Goal: Task Accomplishment & Management: Use online tool/utility

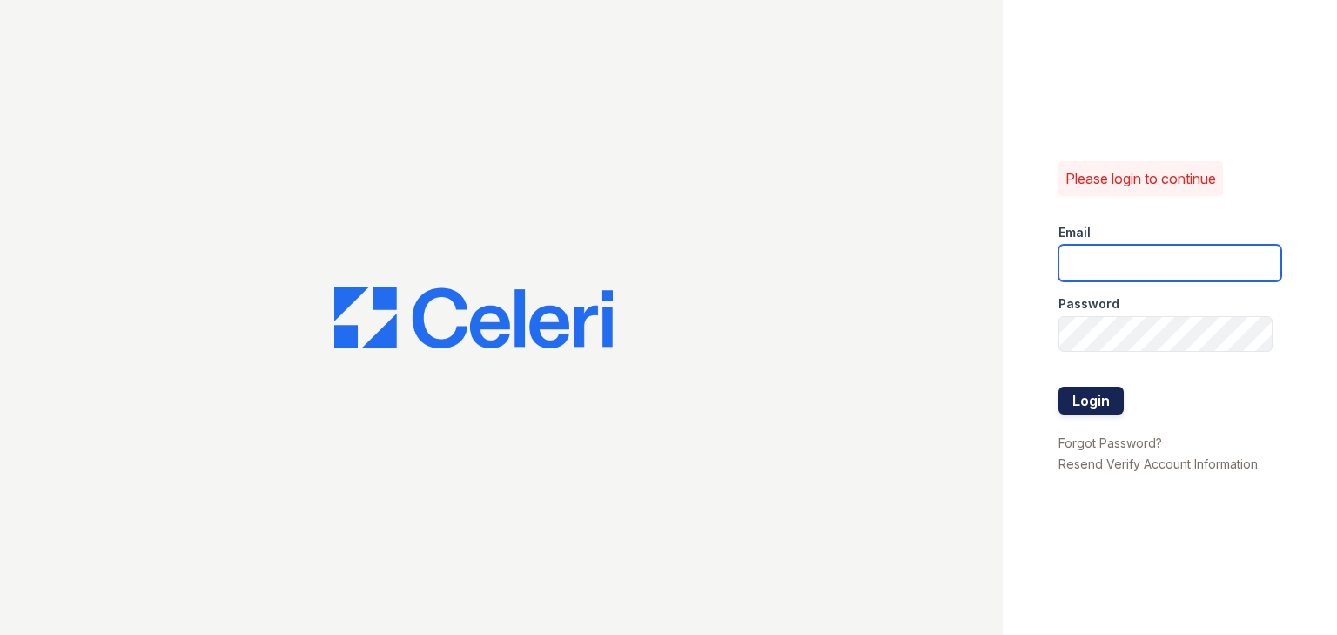
type input "arrivelex@trinity-pm.com"
click at [1083, 394] on button "Login" at bounding box center [1091, 401] width 65 height 28
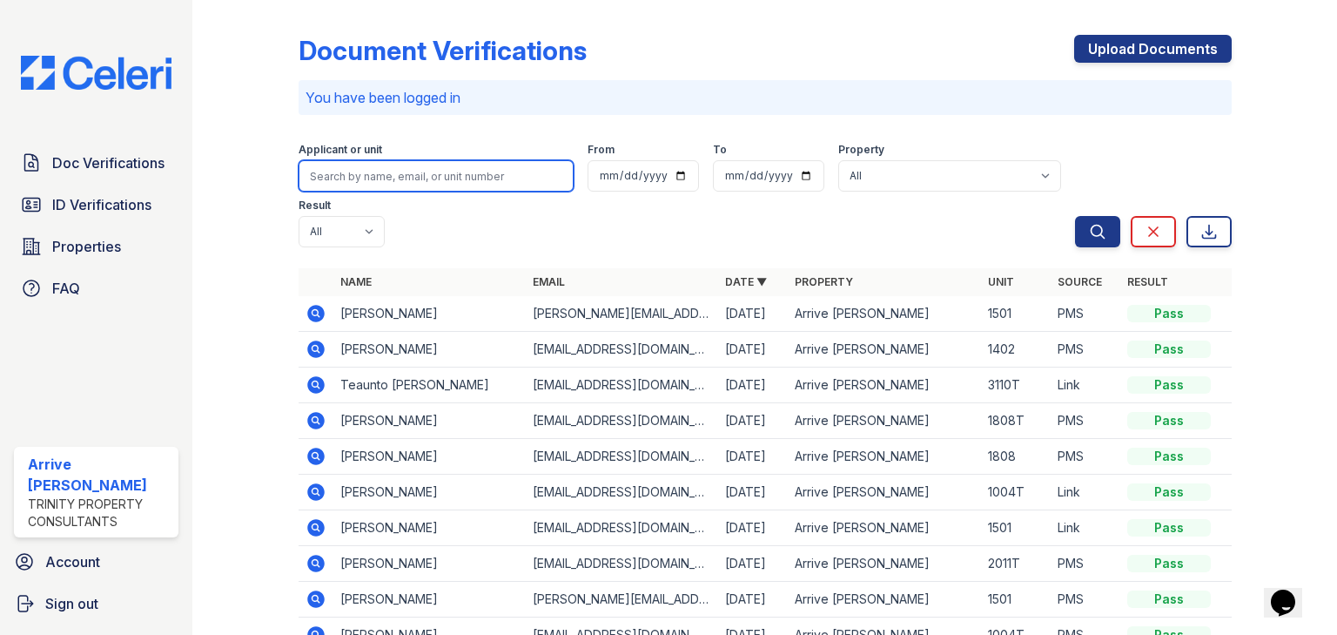
click at [371, 173] on input "search" at bounding box center [436, 175] width 275 height 31
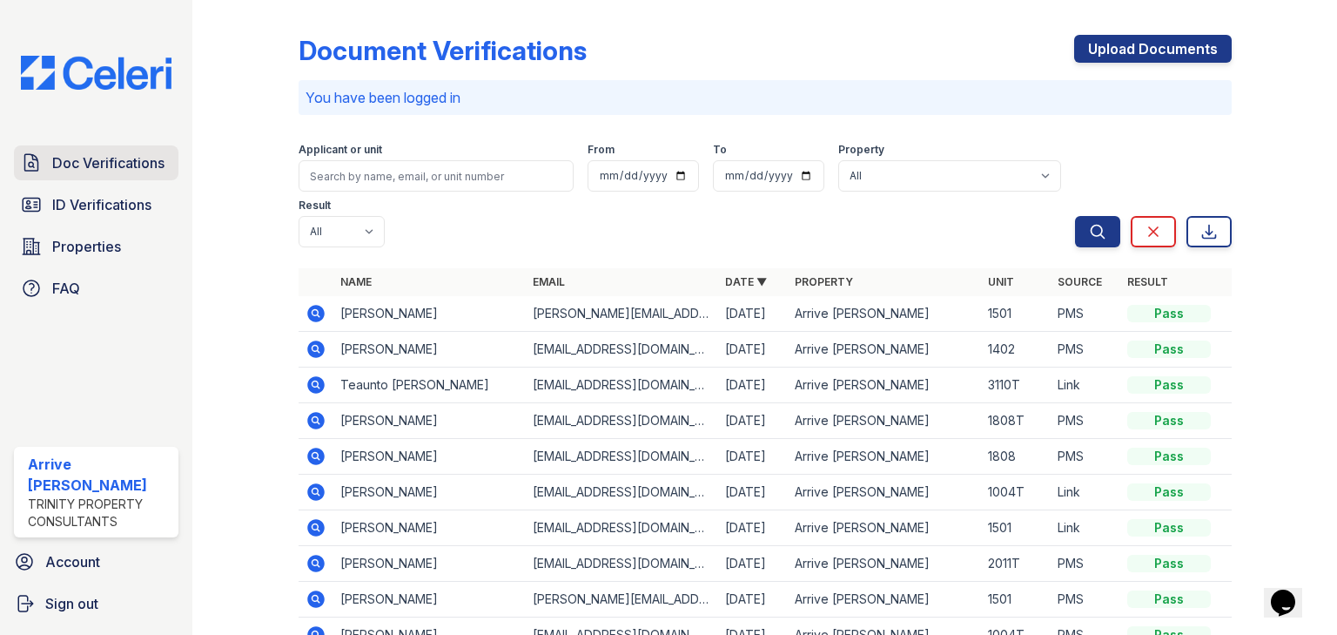
click at [82, 172] on span "Doc Verifications" at bounding box center [108, 162] width 112 height 21
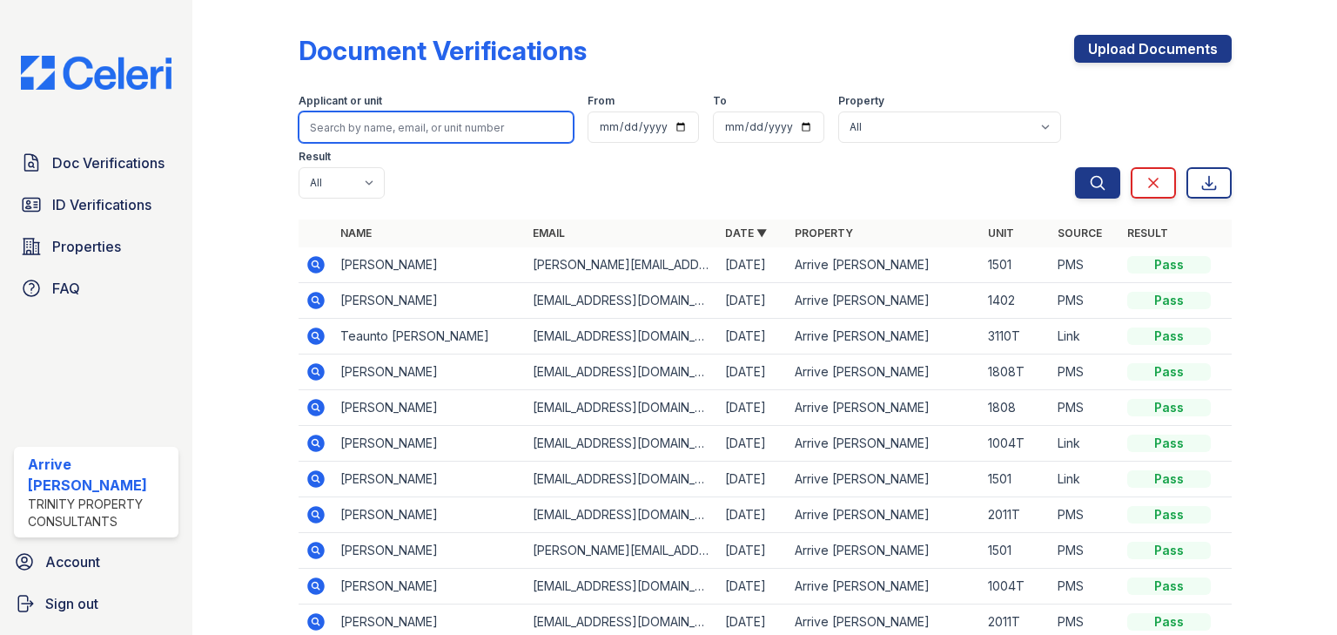
click at [362, 140] on input "search" at bounding box center [436, 126] width 275 height 31
click at [365, 129] on input "search" at bounding box center [436, 126] width 275 height 31
click at [312, 504] on icon at bounding box center [316, 514] width 21 height 21
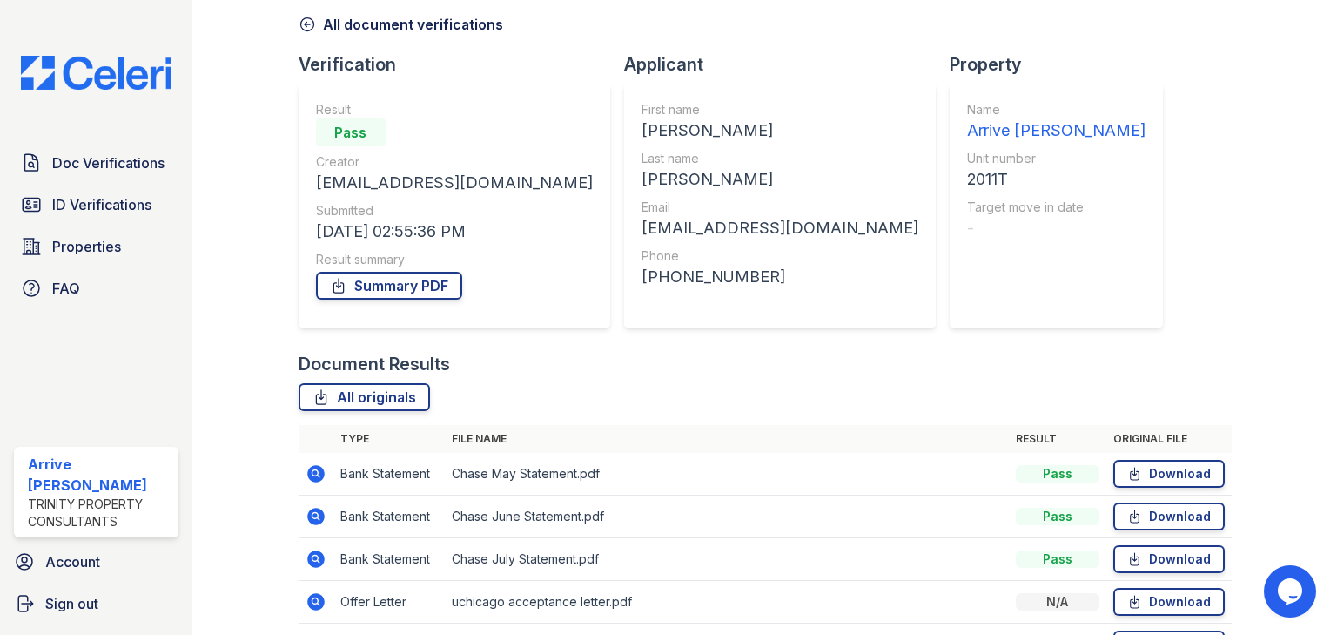
scroll to position [184, 0]
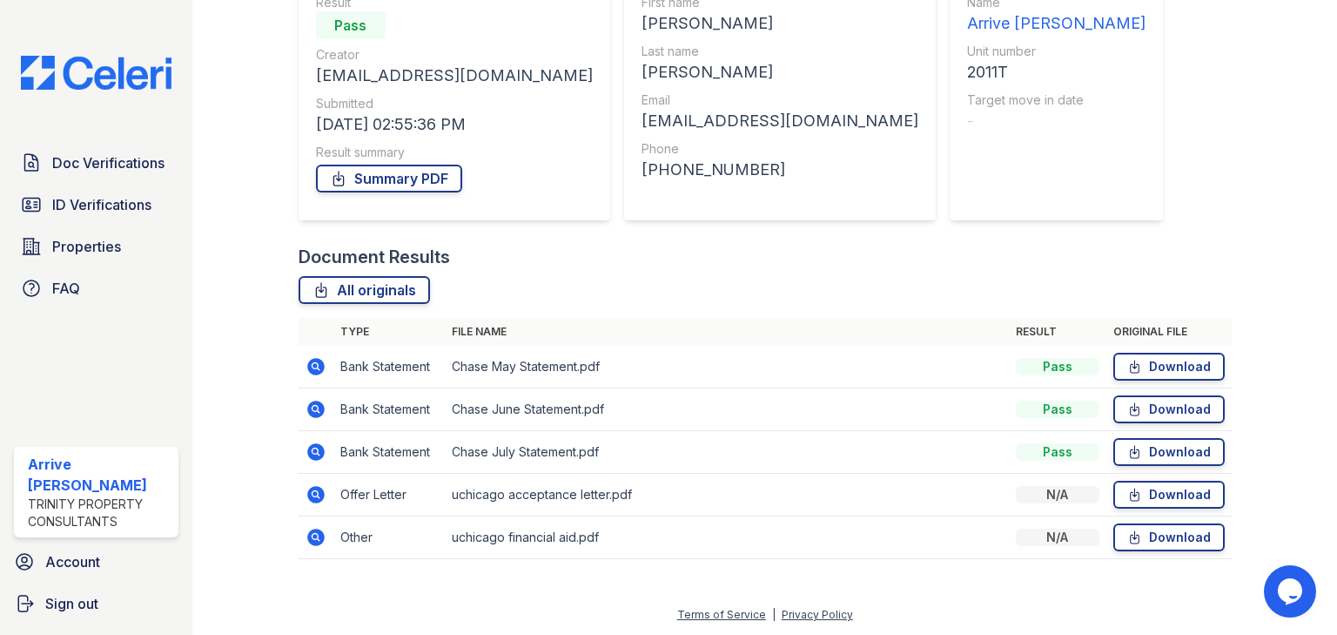
click at [310, 488] on icon at bounding box center [315, 494] width 17 height 17
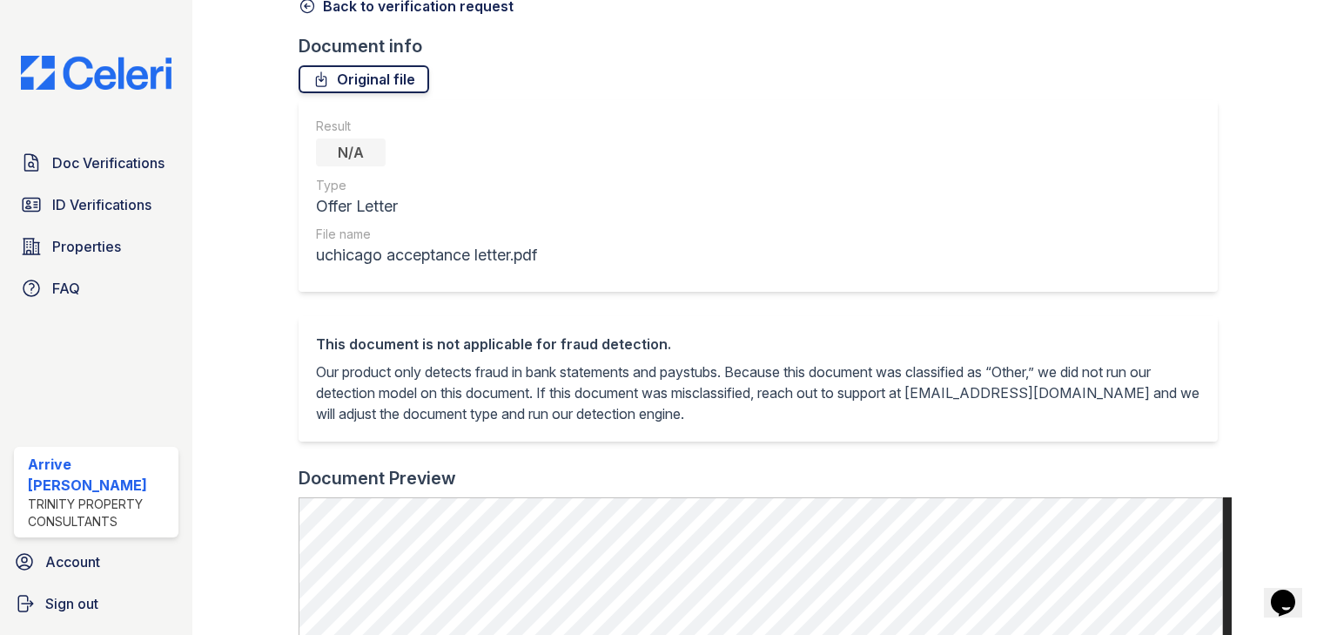
scroll to position [94, 0]
click at [306, 7] on icon at bounding box center [306, 7] width 13 height 13
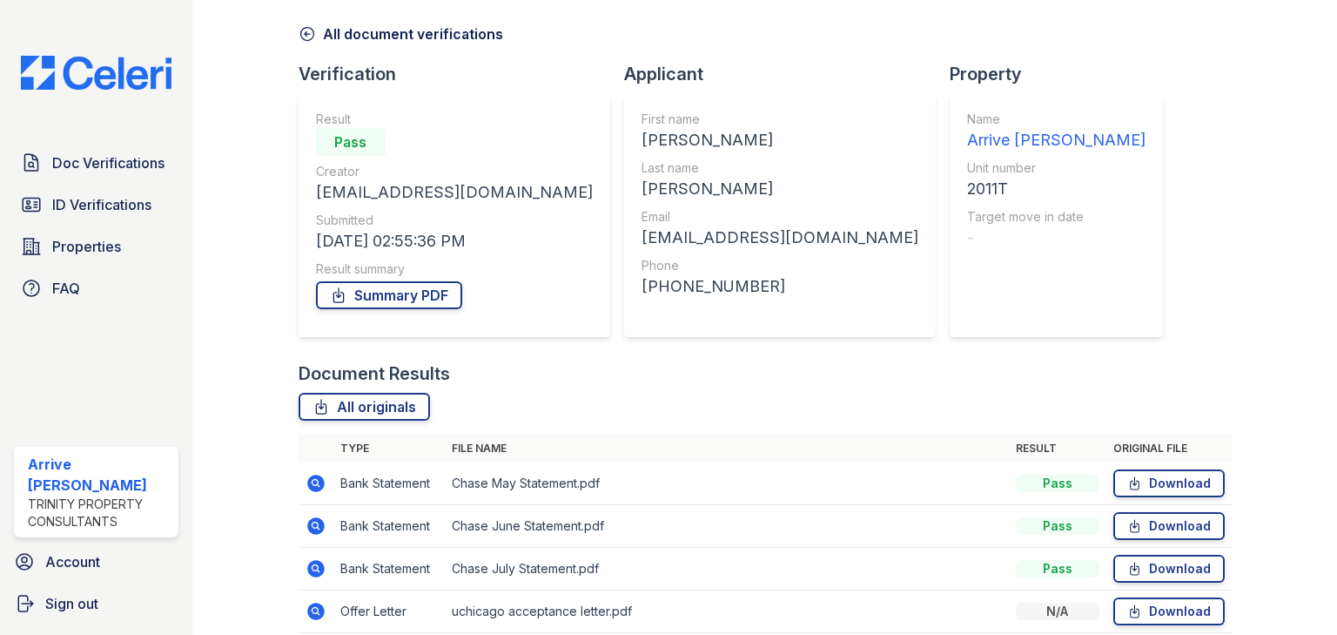
scroll to position [184, 0]
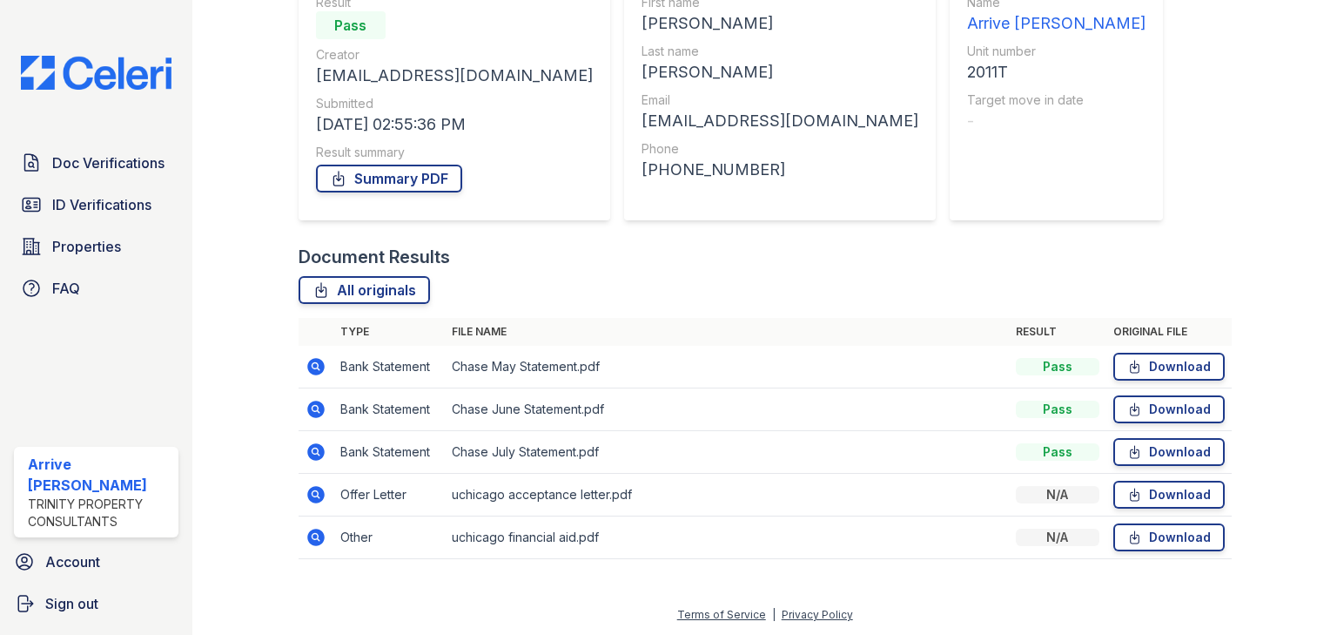
click at [313, 536] on icon at bounding box center [315, 536] width 4 height 4
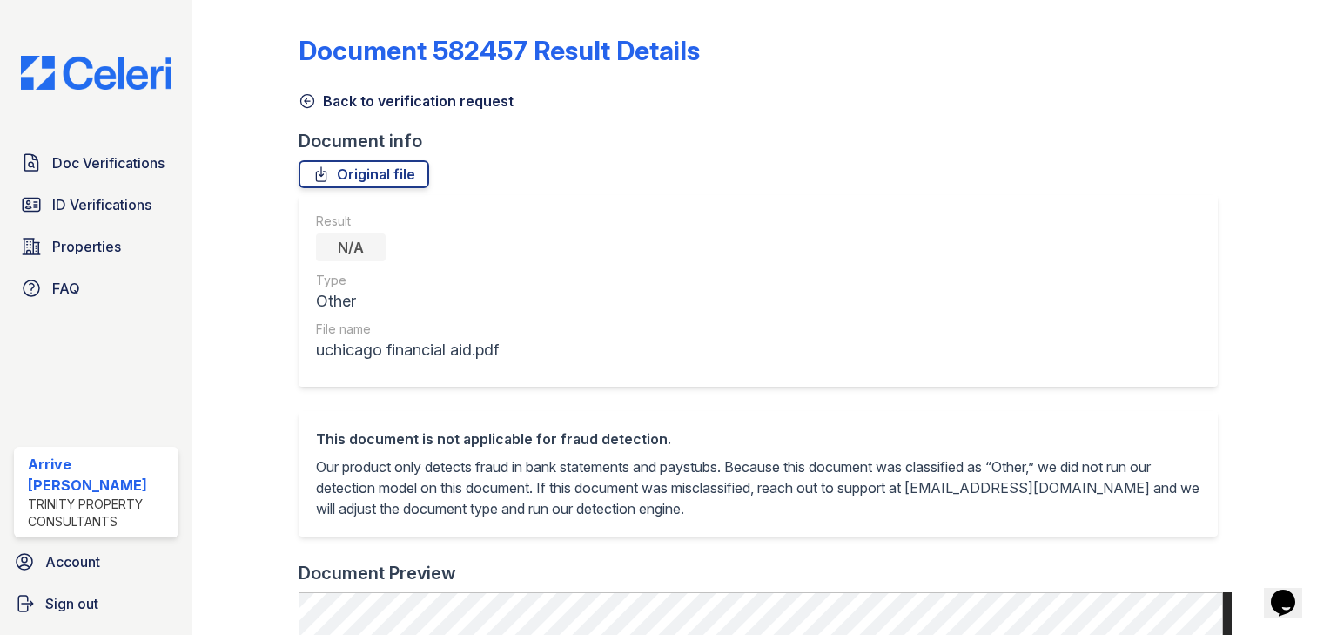
click at [312, 104] on icon at bounding box center [306, 101] width 13 height 13
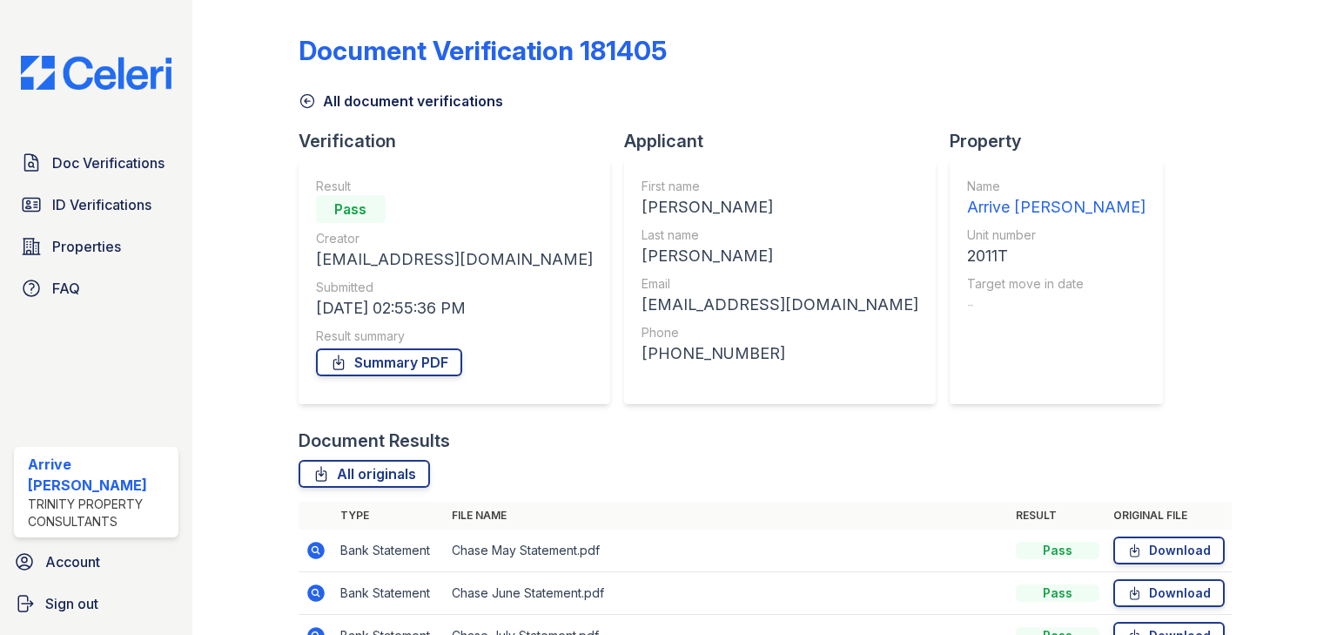
click at [313, 98] on icon at bounding box center [307, 100] width 17 height 17
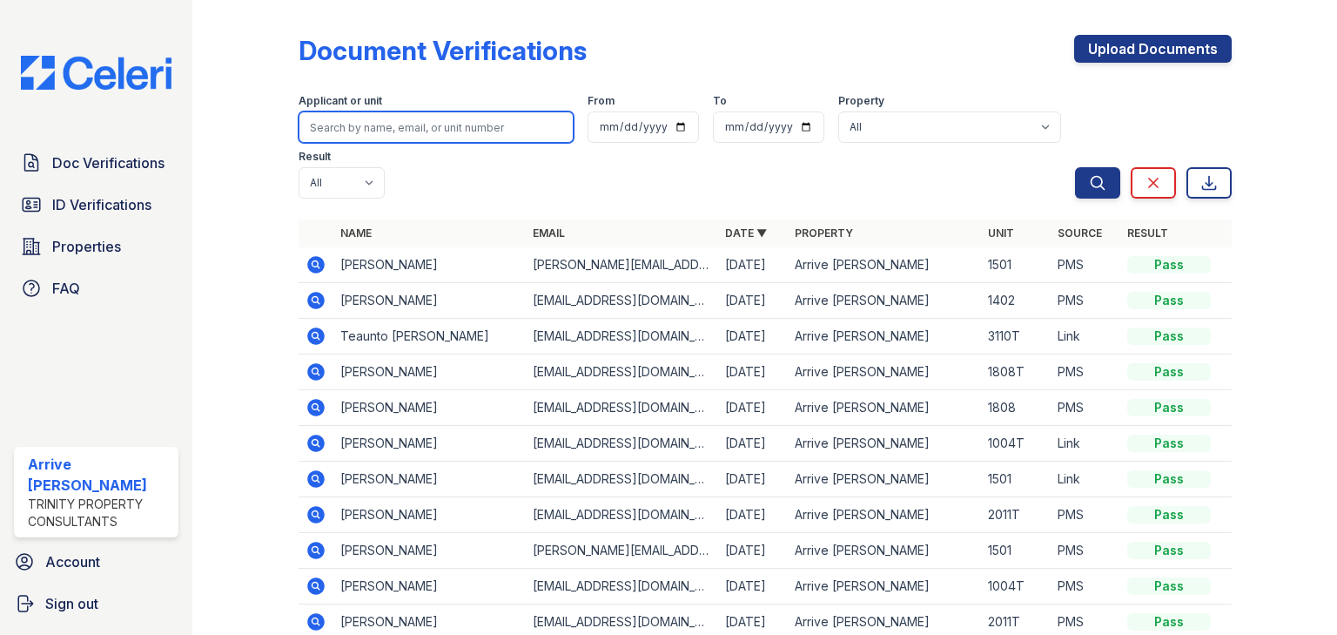
click at [348, 131] on input "search" at bounding box center [436, 126] width 275 height 31
click at [320, 613] on icon at bounding box center [315, 621] width 17 height 17
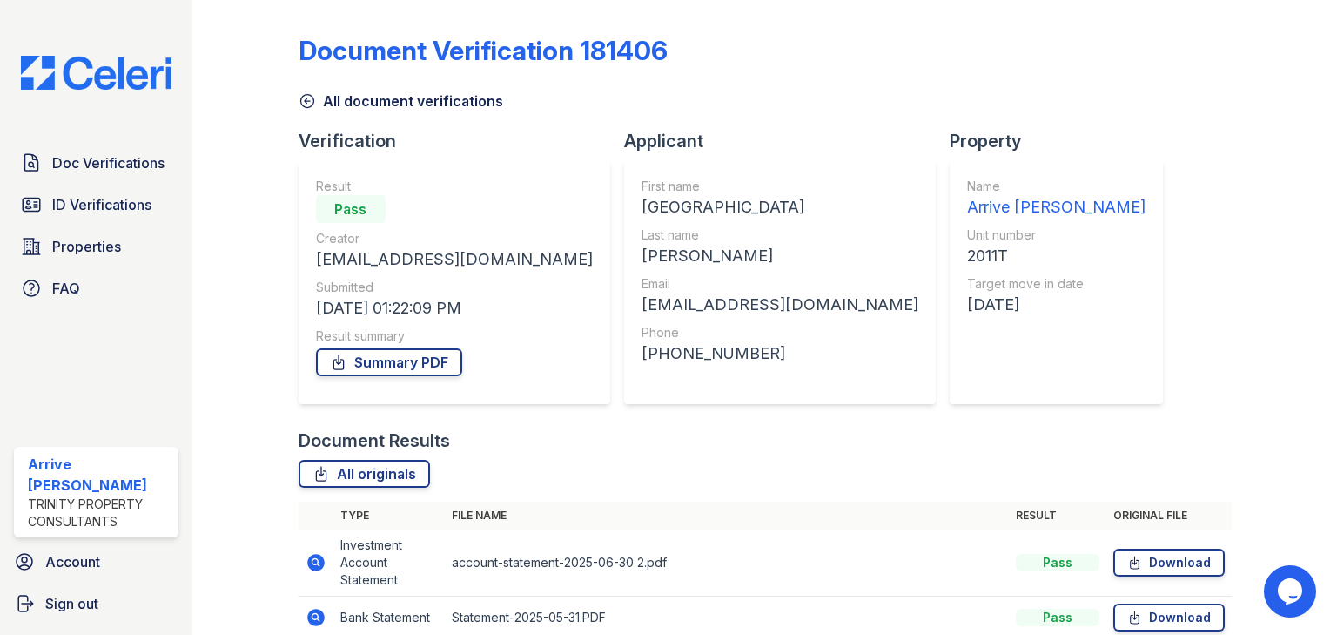
scroll to position [165, 0]
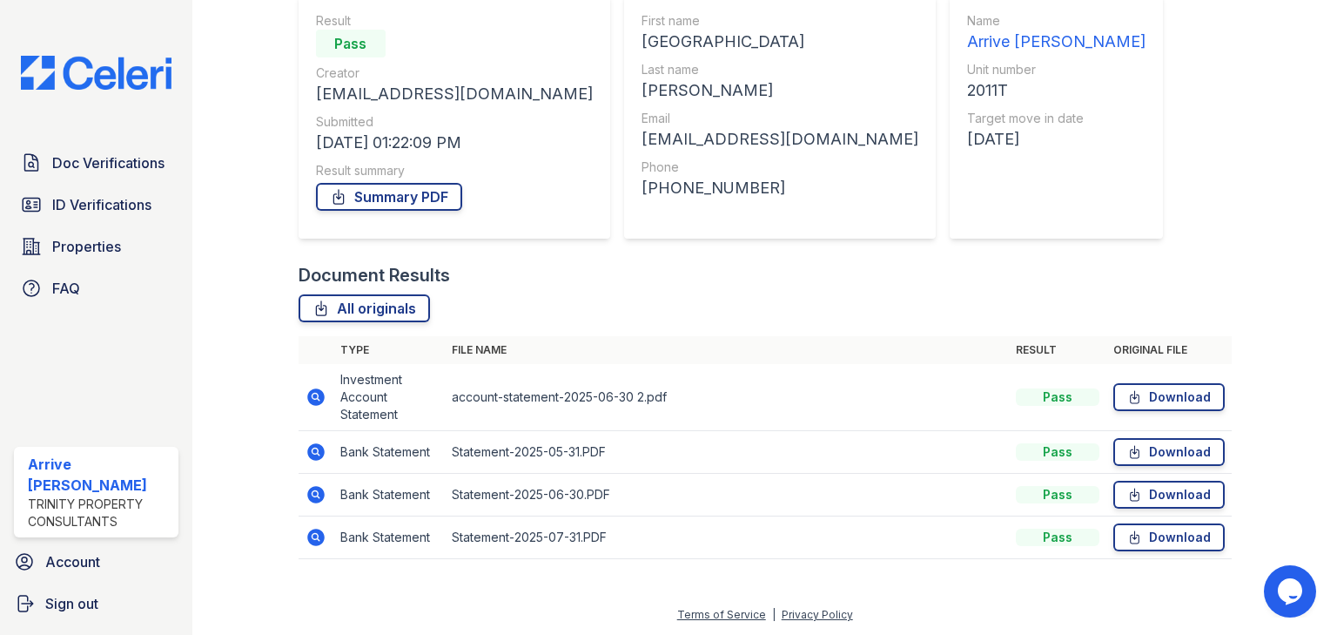
click at [320, 394] on icon at bounding box center [315, 396] width 17 height 17
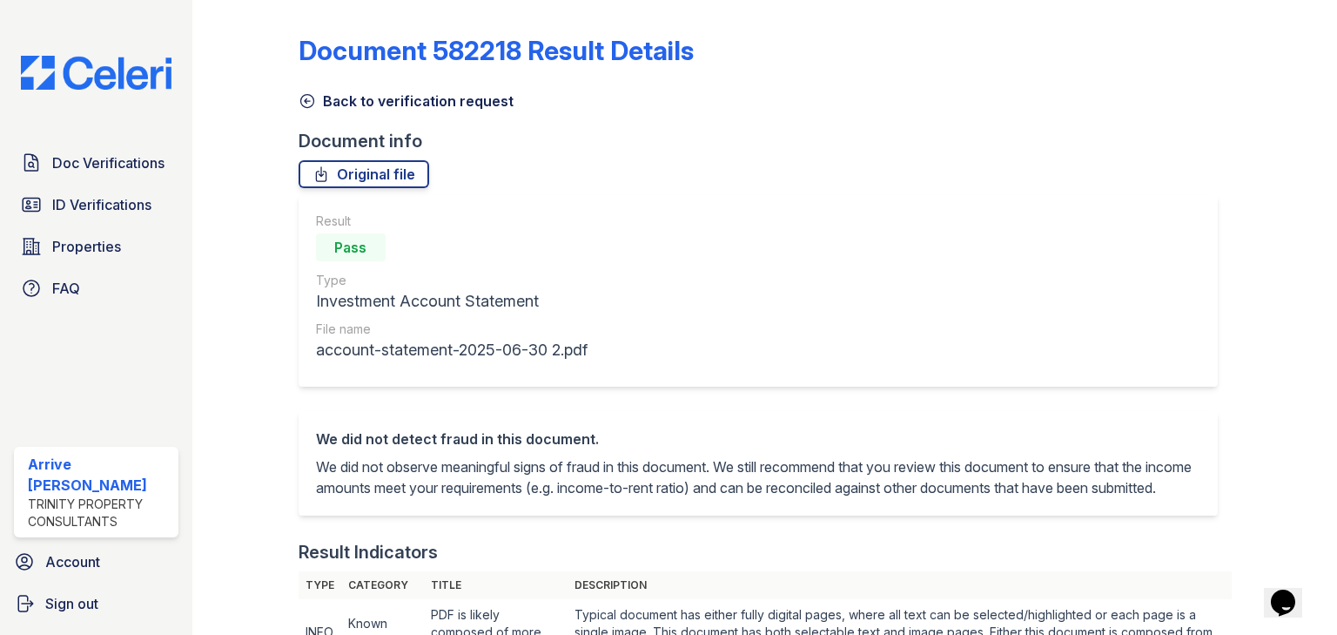
click at [300, 97] on icon at bounding box center [307, 100] width 17 height 17
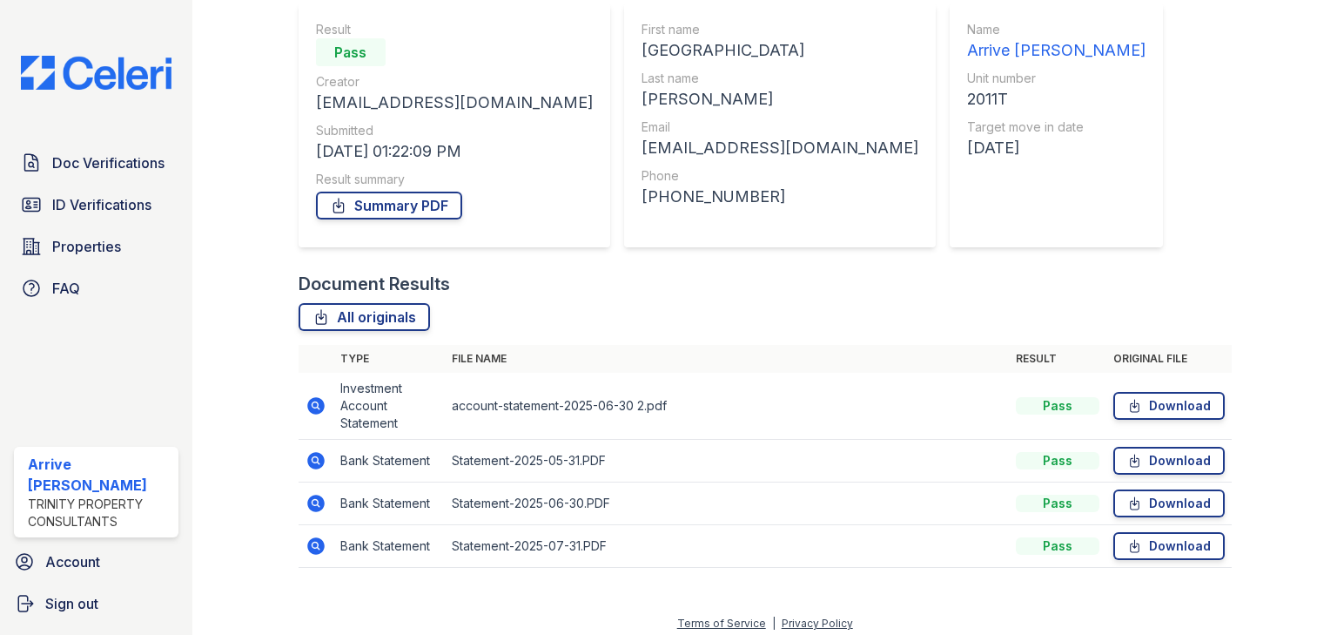
scroll to position [165, 0]
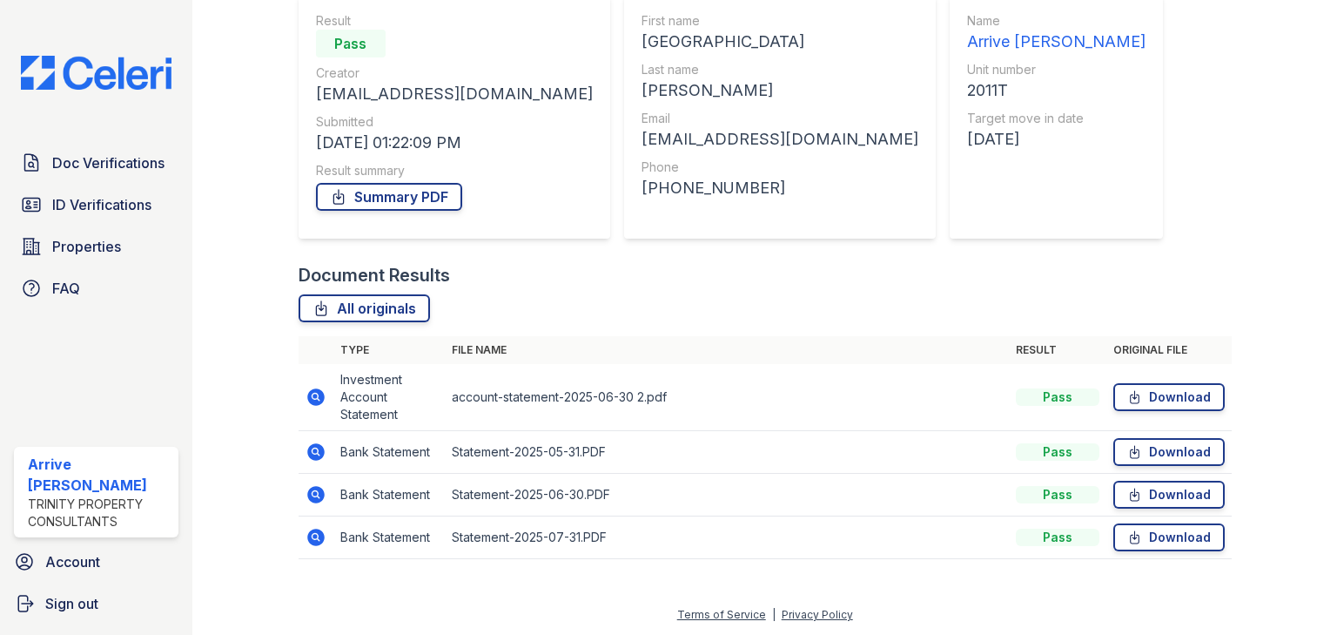
click at [313, 489] on icon at bounding box center [316, 494] width 21 height 21
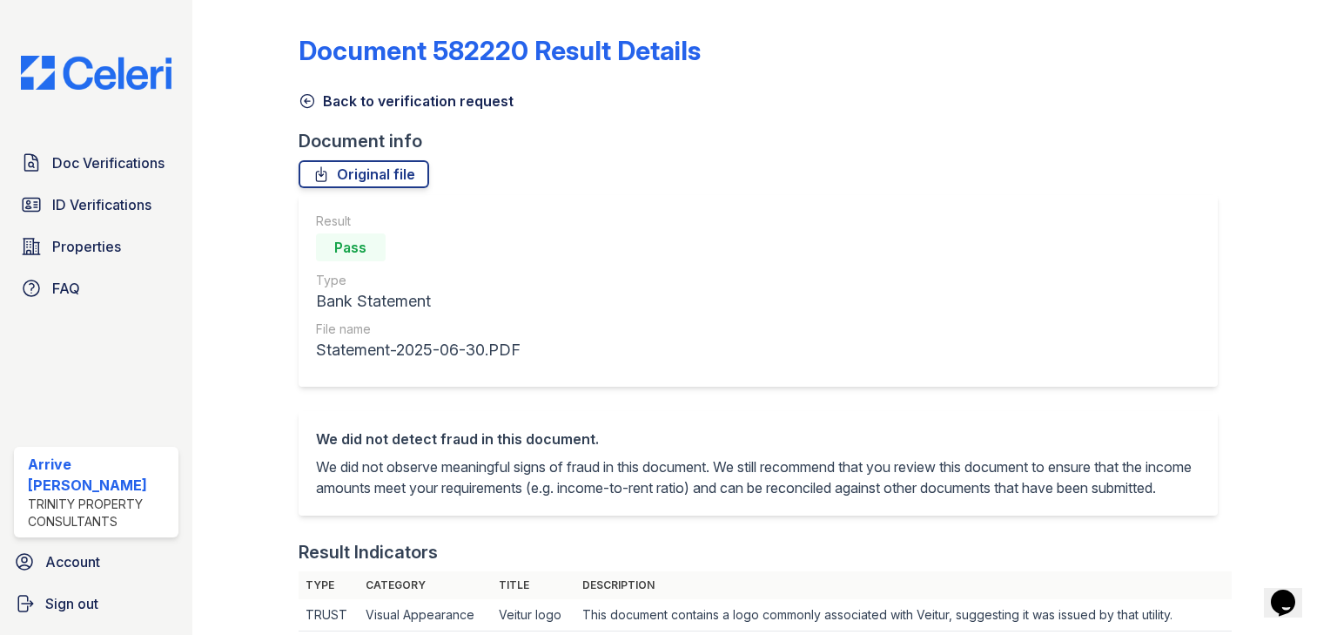
click at [306, 98] on icon at bounding box center [307, 100] width 17 height 17
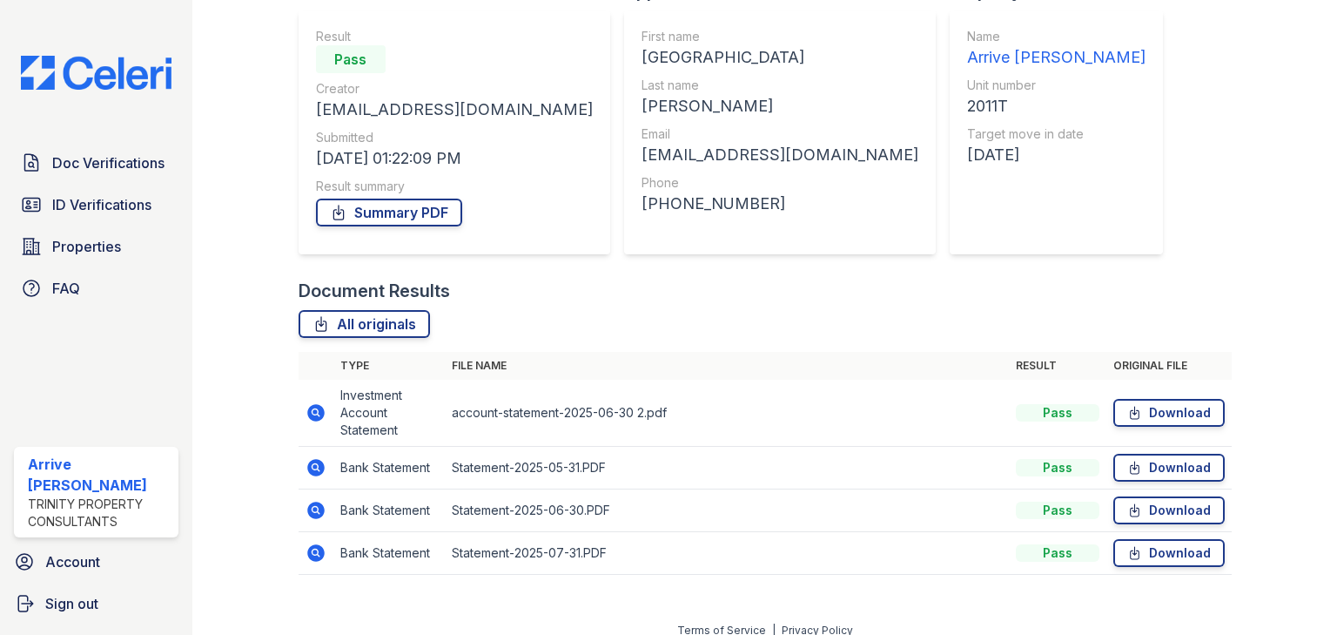
scroll to position [165, 0]
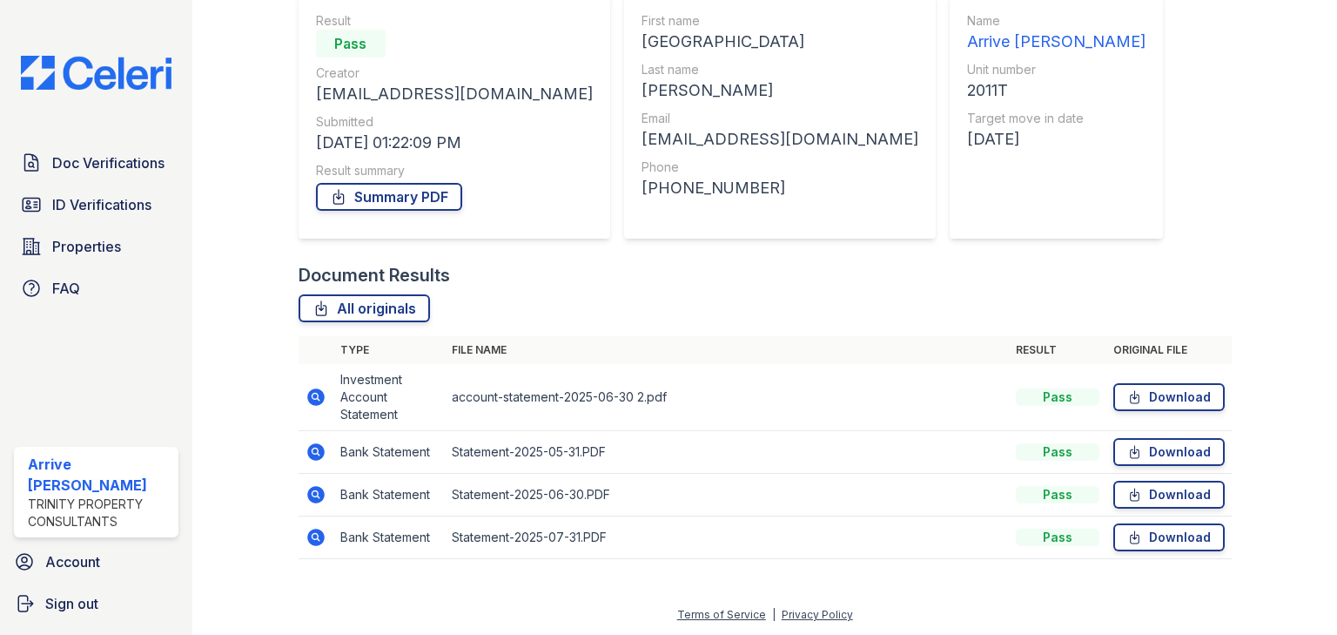
click at [313, 396] on icon at bounding box center [315, 396] width 4 height 4
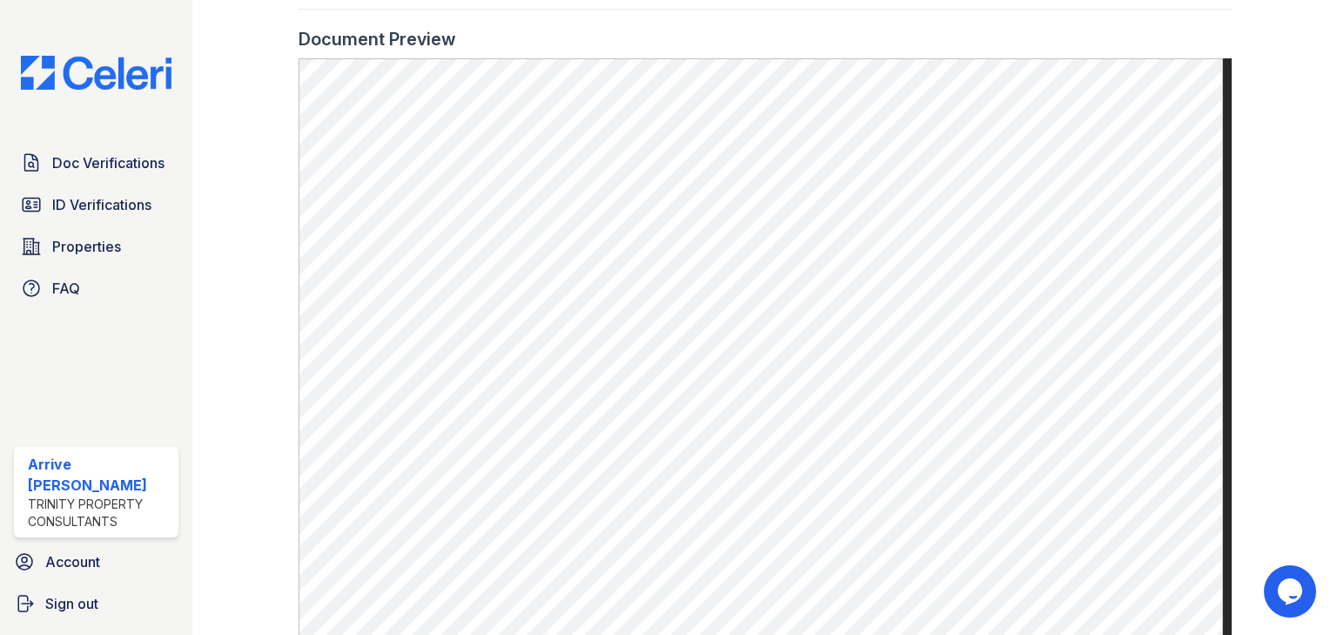
scroll to position [655, 0]
click at [95, 252] on span "Properties" at bounding box center [86, 246] width 69 height 21
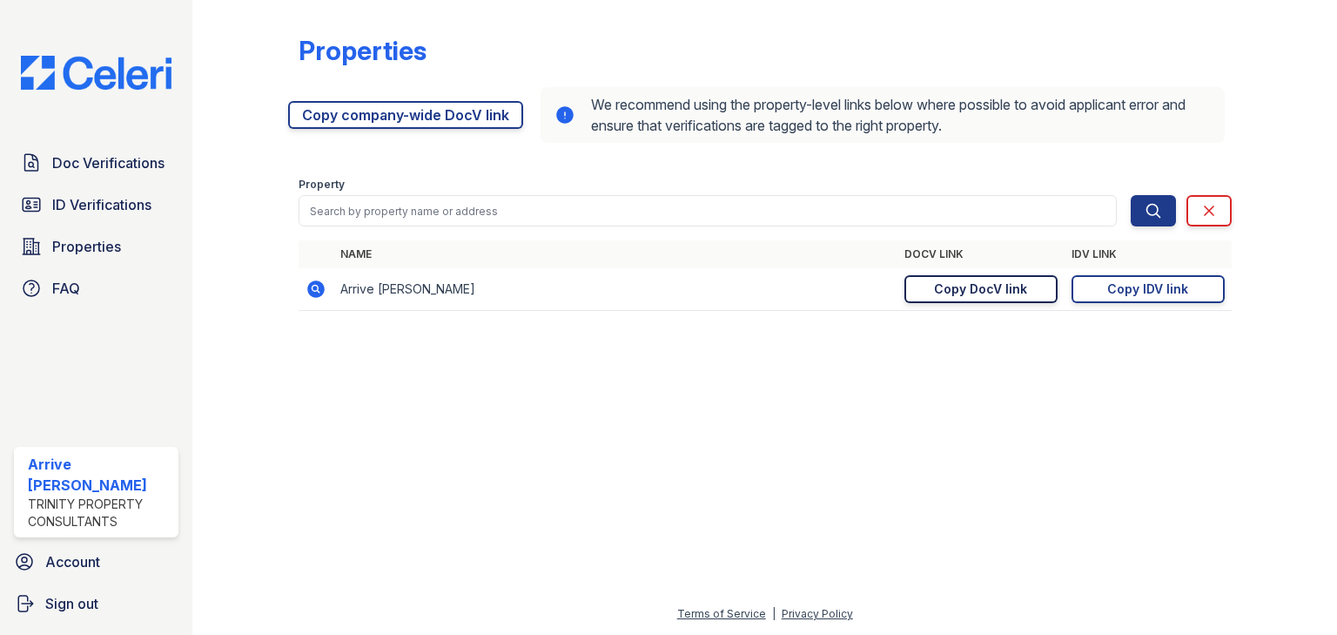
click at [1002, 283] on div "Copy DocV link" at bounding box center [980, 288] width 93 height 17
